Goal: Task Accomplishment & Management: Use online tool/utility

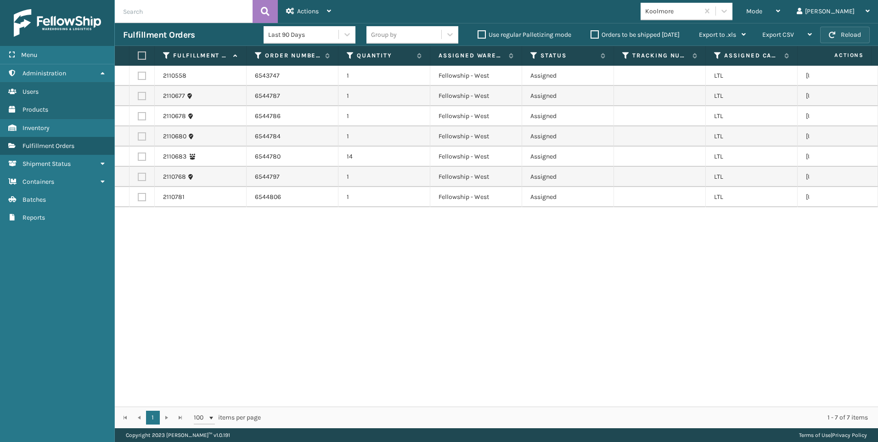
click at [844, 28] on div "Fulfillment Orders Last 90 Days Group by Use regular Palletizing mode Orders to…" at bounding box center [496, 34] width 763 height 23
click at [847, 34] on button "Reload" at bounding box center [845, 35] width 50 height 17
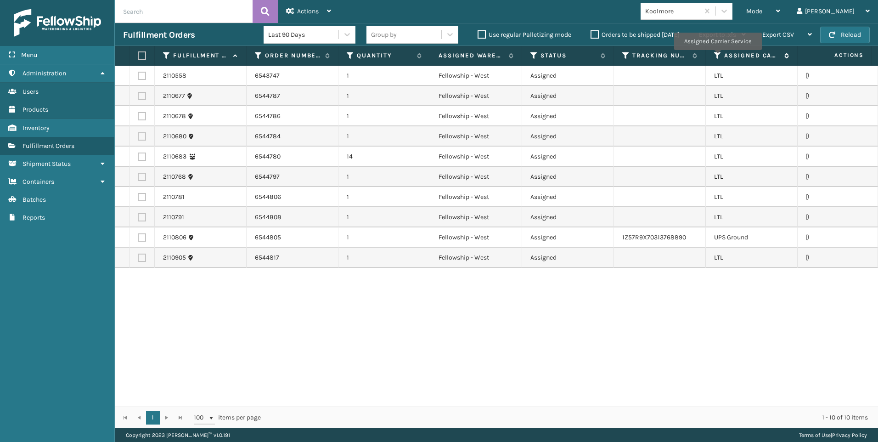
click at [717, 56] on icon at bounding box center [717, 55] width 7 height 8
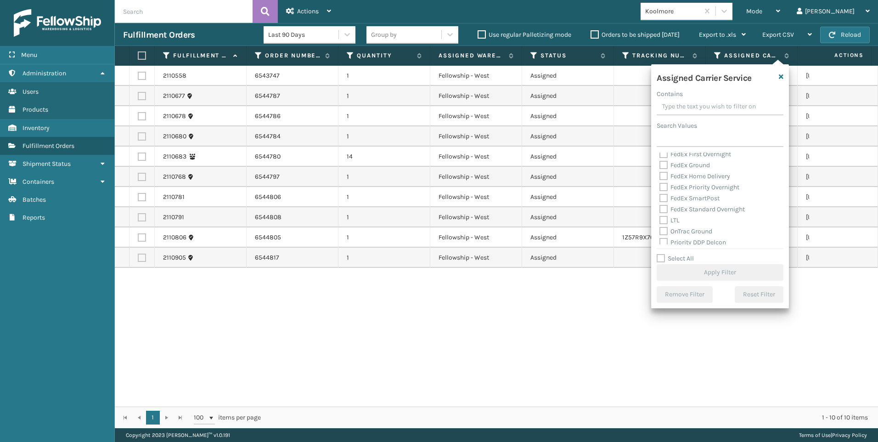
scroll to position [92, 0]
click at [673, 199] on label "LTL" at bounding box center [670, 198] width 20 height 8
click at [660, 199] on input "LTL" at bounding box center [660, 196] width 0 height 6
checkbox input "true"
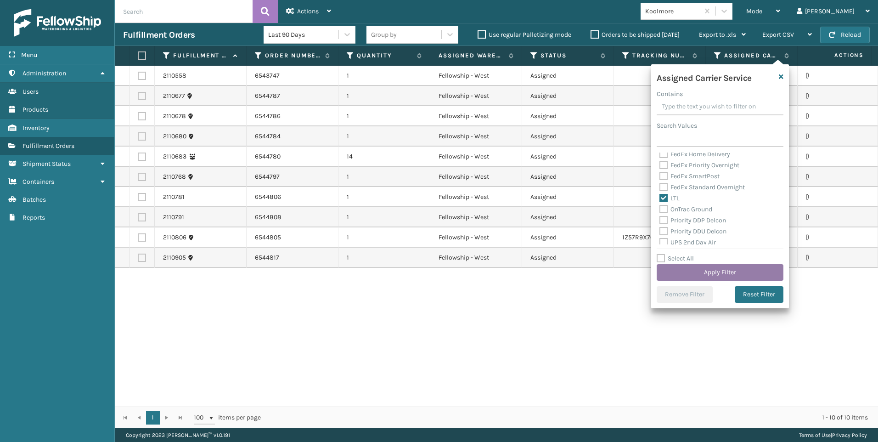
click at [717, 279] on button "Apply Filter" at bounding box center [720, 272] width 127 height 17
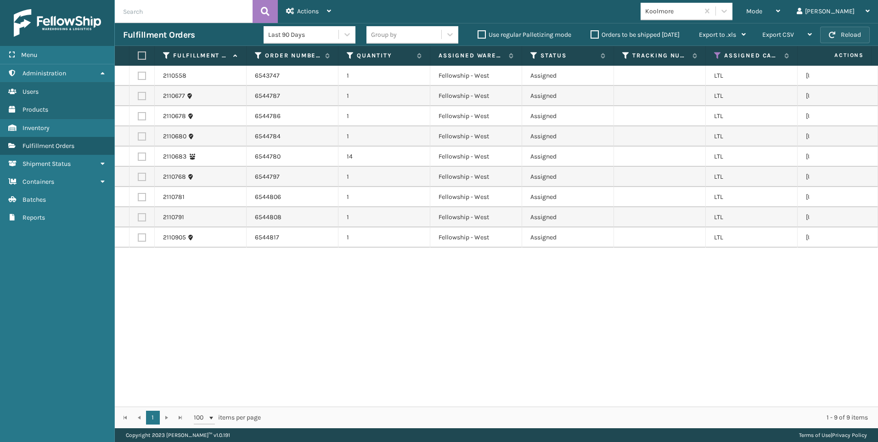
click at [844, 33] on button "Reload" at bounding box center [845, 35] width 50 height 17
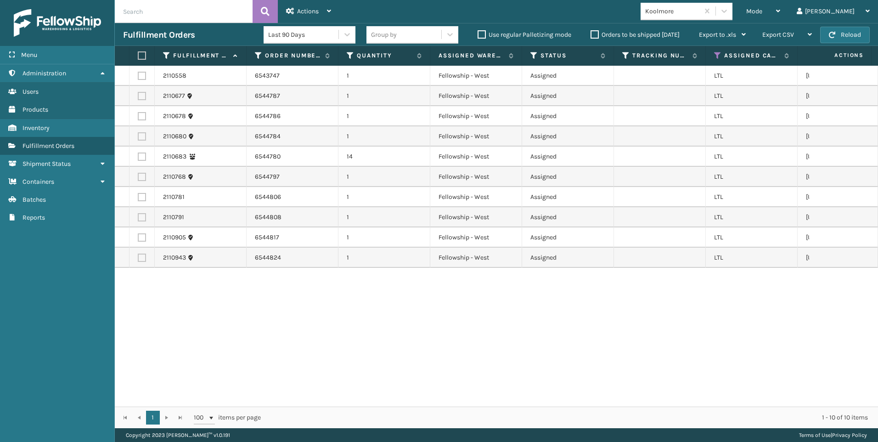
click at [139, 53] on label at bounding box center [141, 55] width 6 height 8
click at [138, 53] on input "checkbox" at bounding box center [138, 56] width 0 height 6
checkbox input "true"
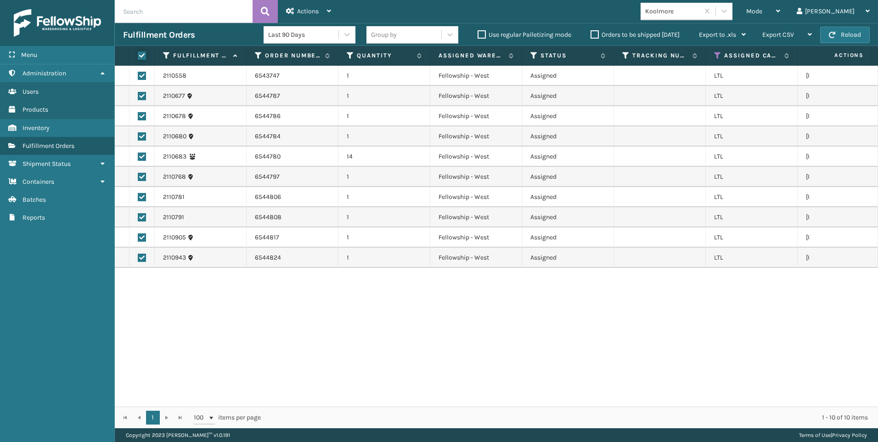
checkbox input "true"
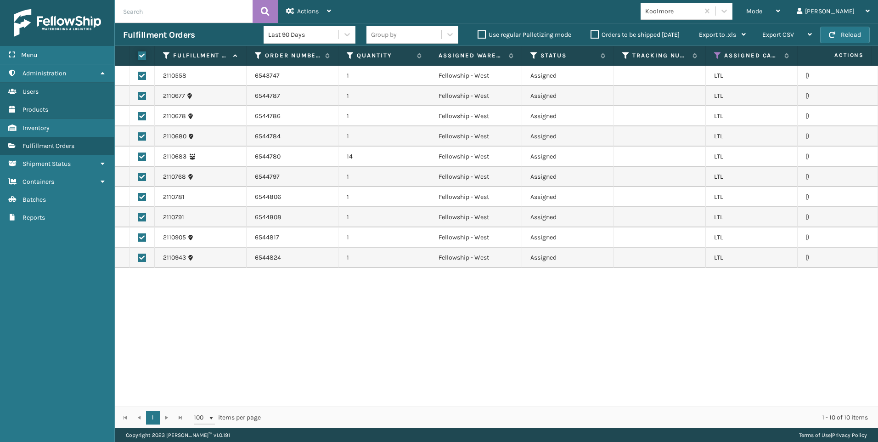
checkbox input "true"
click at [299, 15] on span "Actions" at bounding box center [308, 11] width 22 height 8
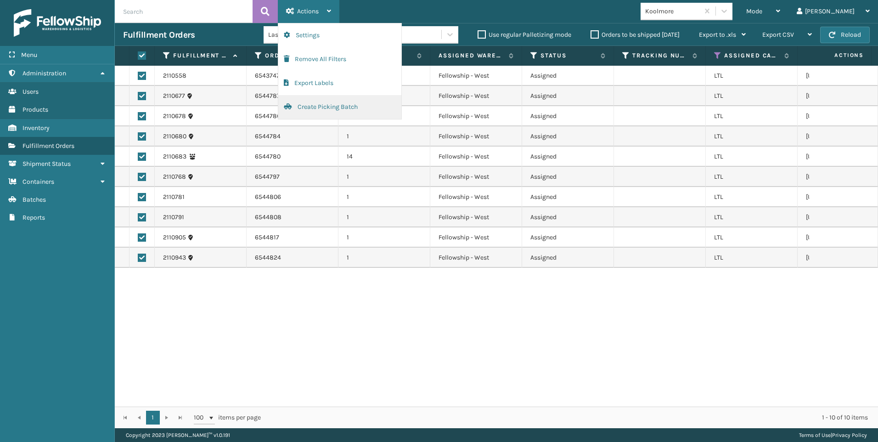
click at [369, 102] on button "Create Picking Batch" at bounding box center [339, 107] width 123 height 24
